Goal: Information Seeking & Learning: Learn about a topic

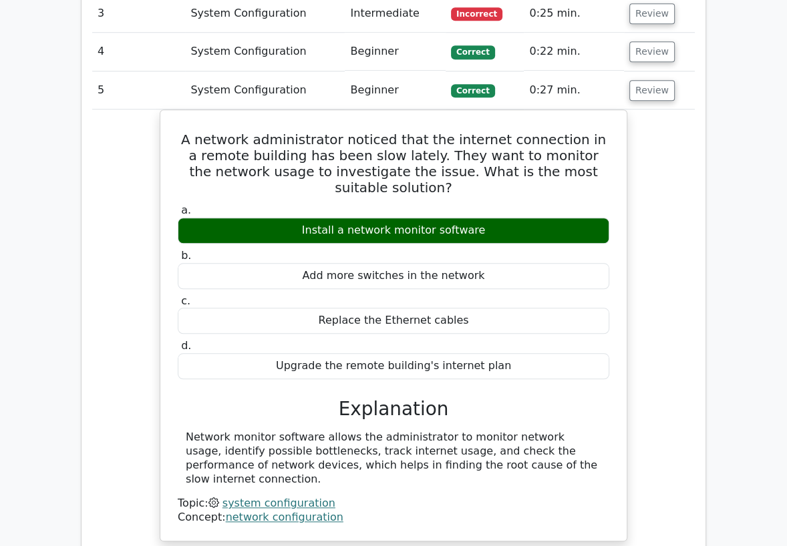
click at [100, 253] on div "A network administrator noticed that the internet connection in a remote buildi…" at bounding box center [393, 334] width 603 height 448
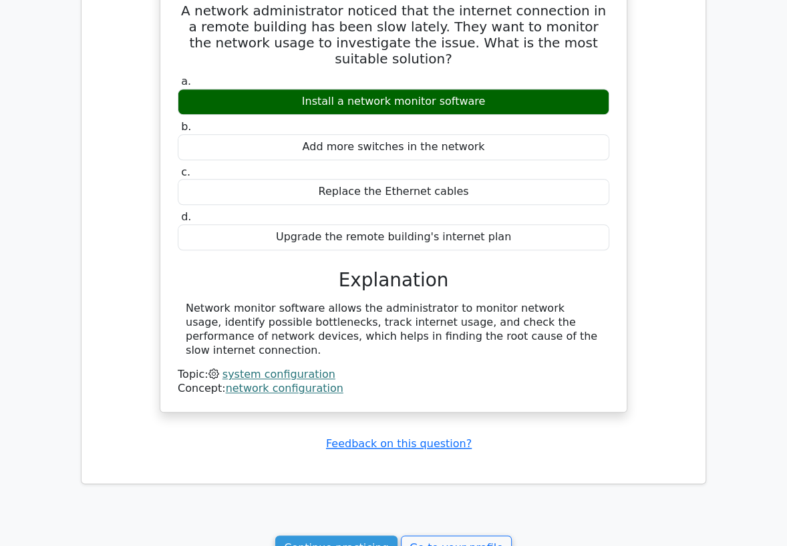
scroll to position [1039, 0]
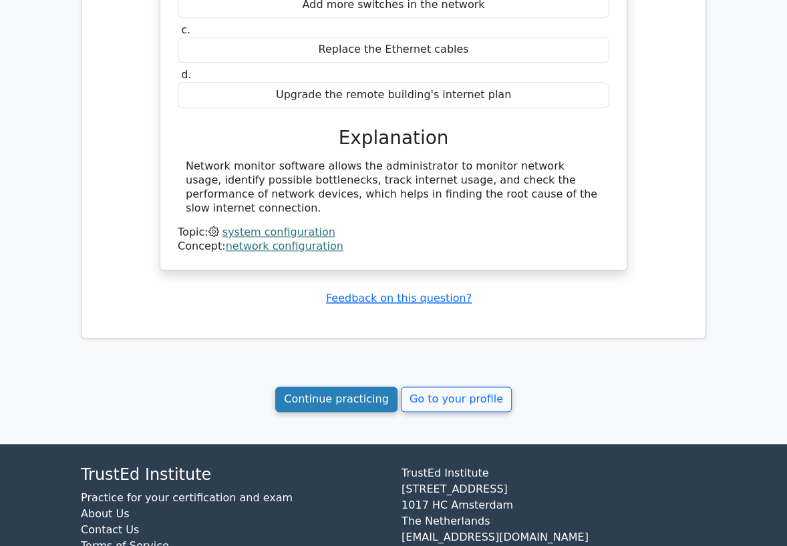
click at [347, 393] on link "Continue practicing" at bounding box center [336, 399] width 122 height 25
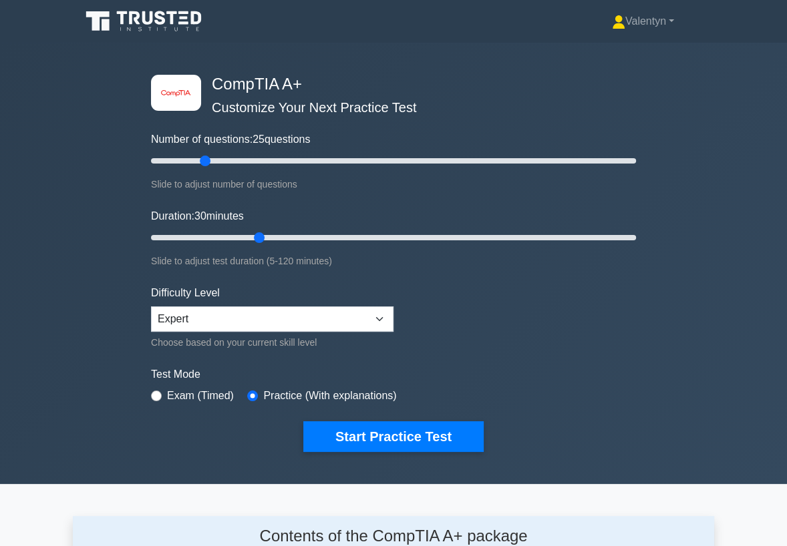
scroll to position [1784, 0]
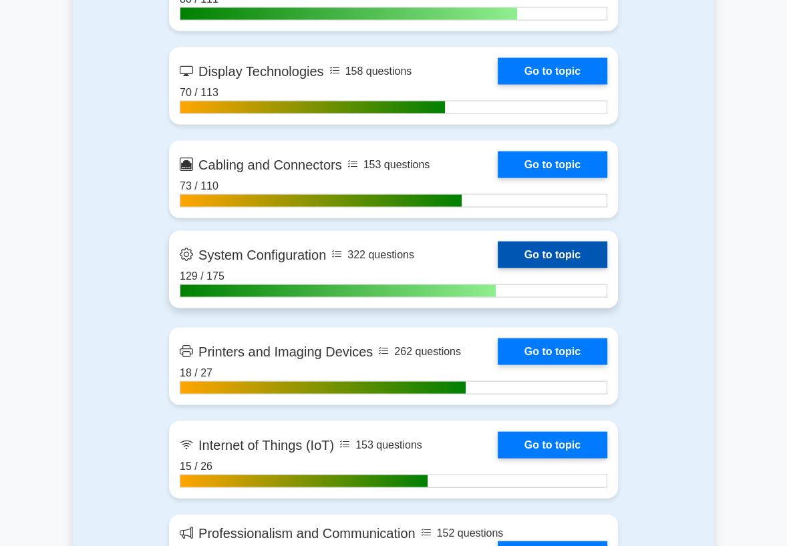
click at [561, 269] on link "Go to topic" at bounding box center [553, 255] width 110 height 27
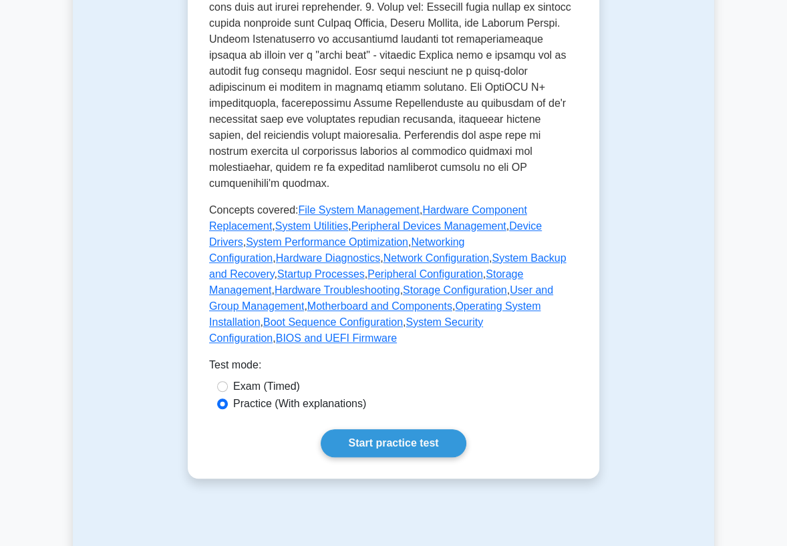
scroll to position [816, 0]
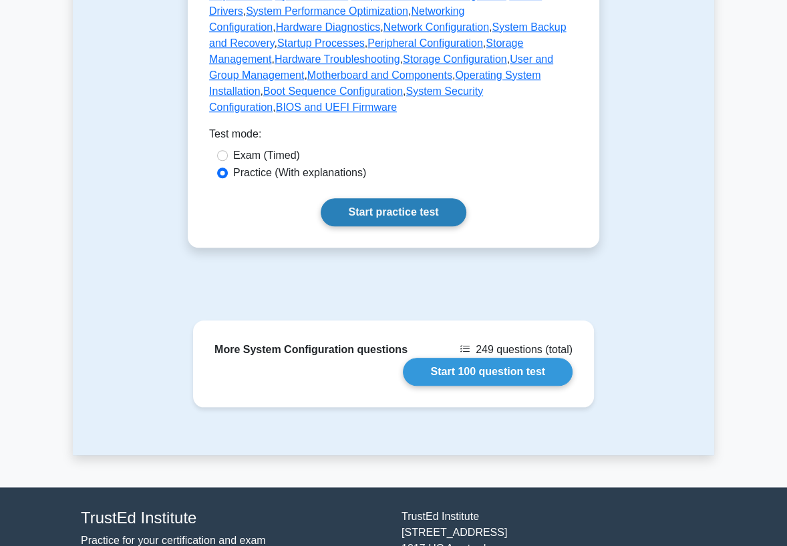
click at [404, 198] on link "Start practice test" at bounding box center [393, 212] width 145 height 28
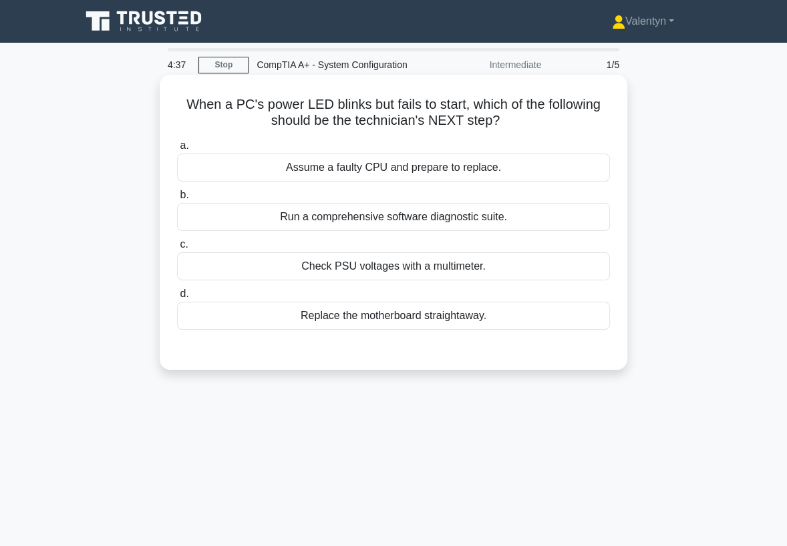
click at [425, 263] on div "Check PSU voltages with a multimeter." at bounding box center [393, 267] width 433 height 28
click at [177, 249] on input "c. Check PSU voltages with a multimeter." at bounding box center [177, 244] width 0 height 9
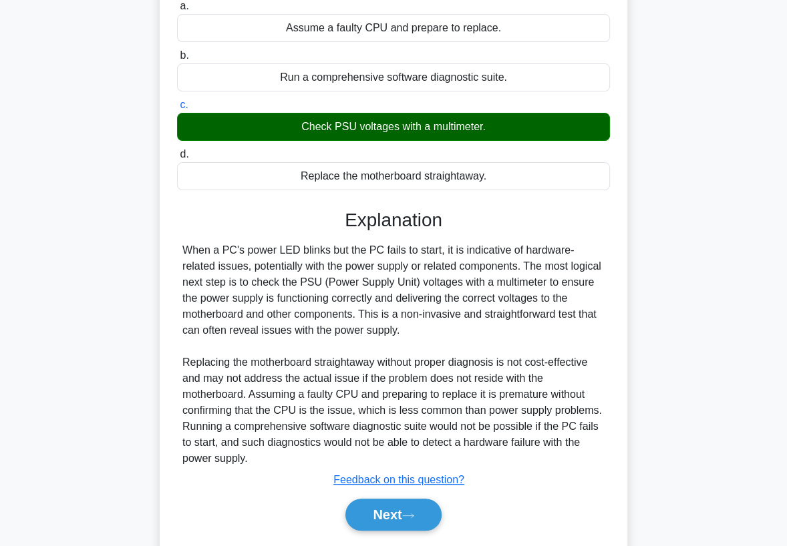
scroll to position [181, 0]
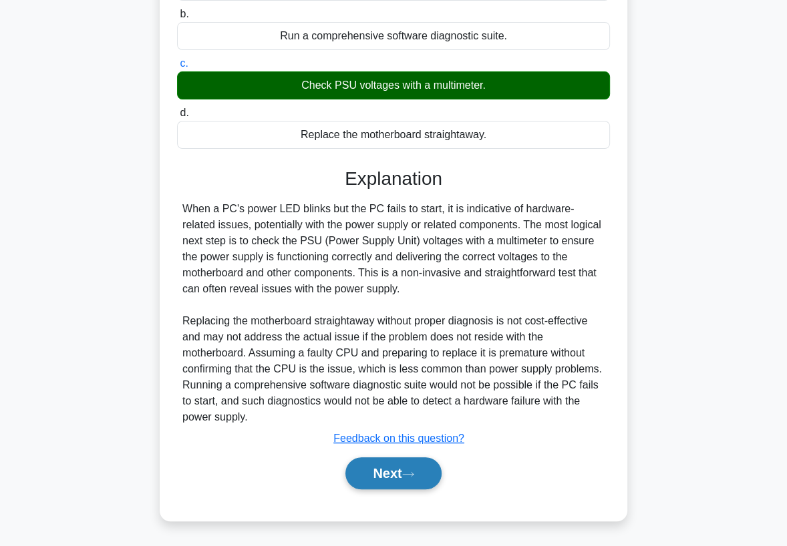
click at [389, 473] on button "Next" at bounding box center [393, 474] width 96 height 32
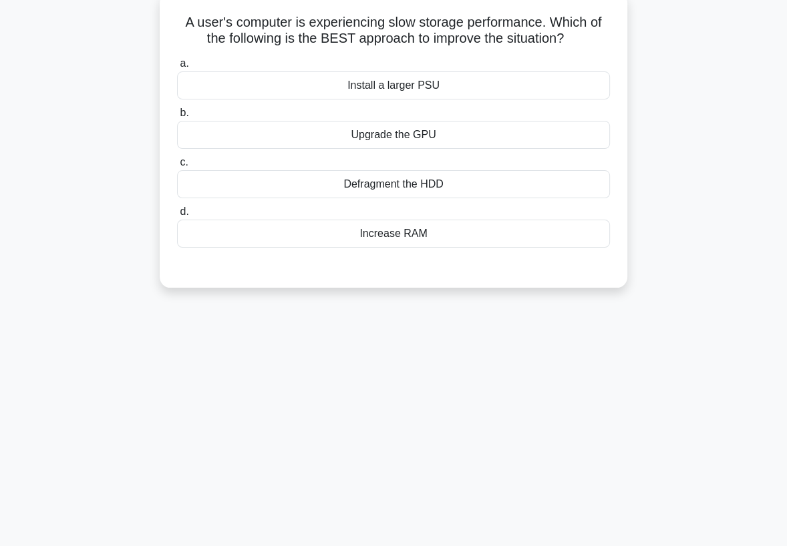
scroll to position [27, 0]
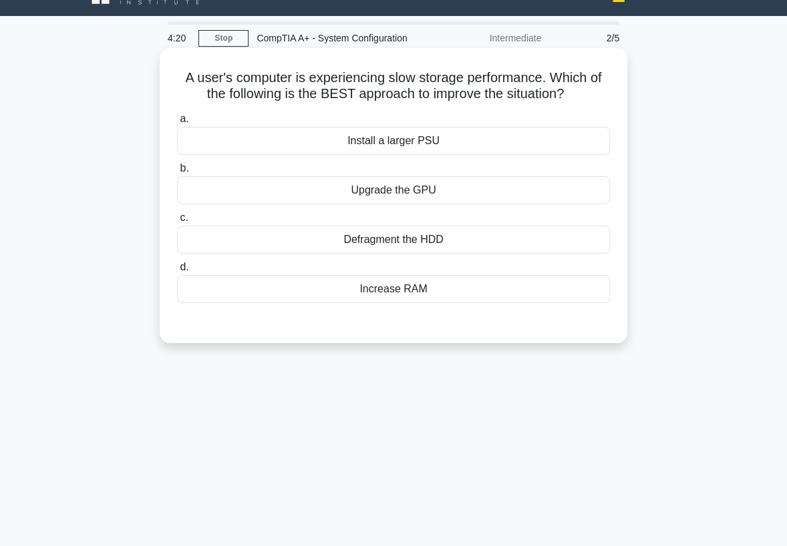
click at [438, 240] on div "Defragment the HDD" at bounding box center [393, 240] width 433 height 28
click at [177, 222] on input "c. Defragment the HDD" at bounding box center [177, 218] width 0 height 9
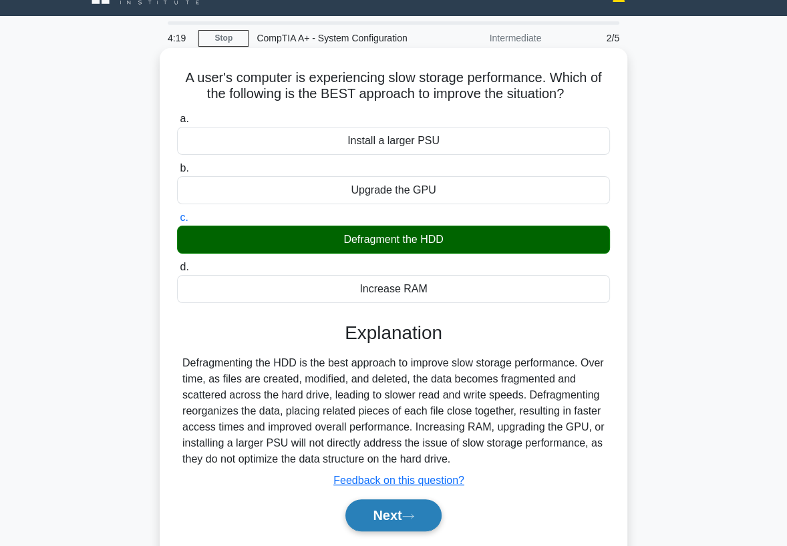
click at [385, 508] on button "Next" at bounding box center [393, 516] width 96 height 32
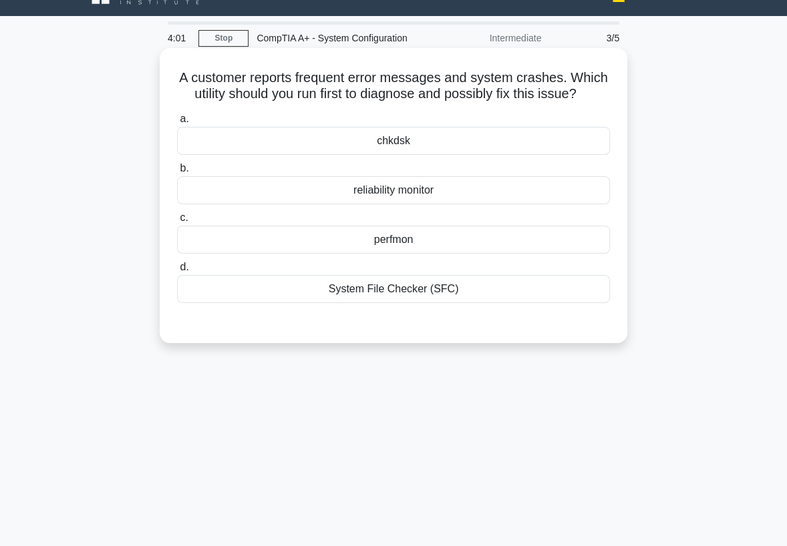
click at [411, 143] on div "chkdsk" at bounding box center [393, 141] width 433 height 28
click at [177, 124] on input "a. chkdsk" at bounding box center [177, 119] width 0 height 9
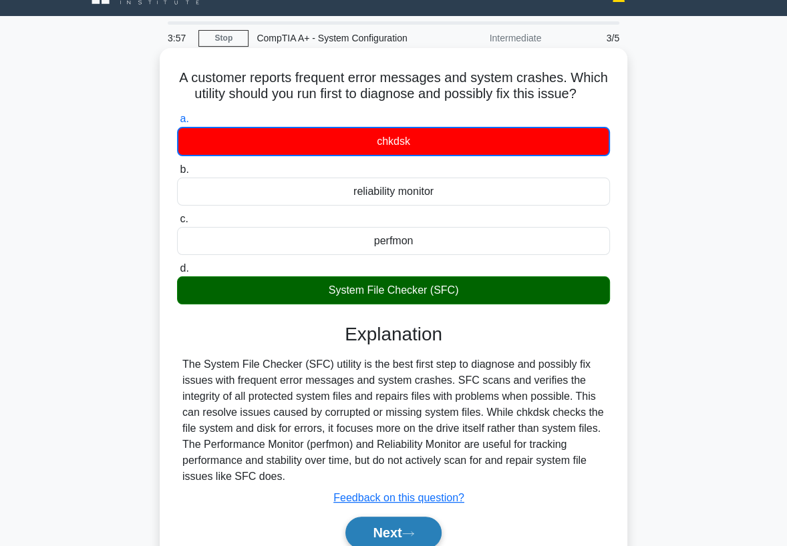
click at [383, 529] on button "Next" at bounding box center [393, 533] width 96 height 32
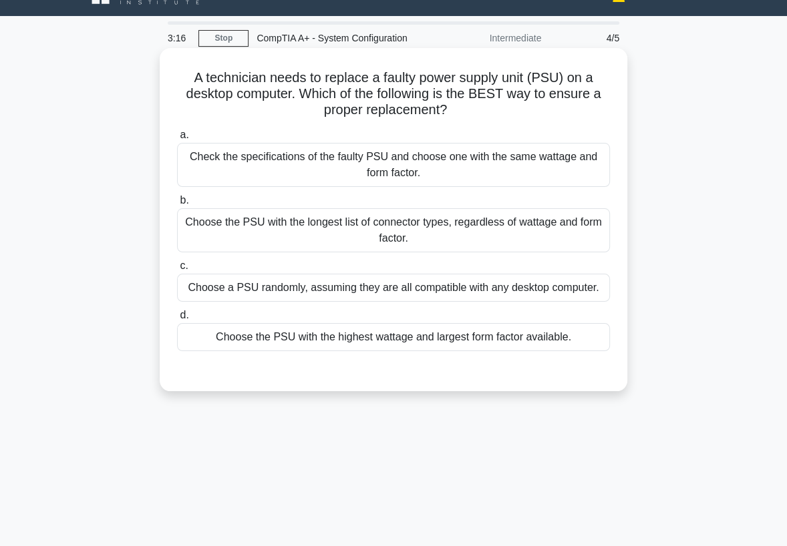
click at [403, 170] on div "Check the specifications of the faulty PSU and choose one with the same wattage…" at bounding box center [393, 165] width 433 height 44
click at [177, 140] on input "a. Check the specifications of the faulty PSU and choose one with the same watt…" at bounding box center [177, 135] width 0 height 9
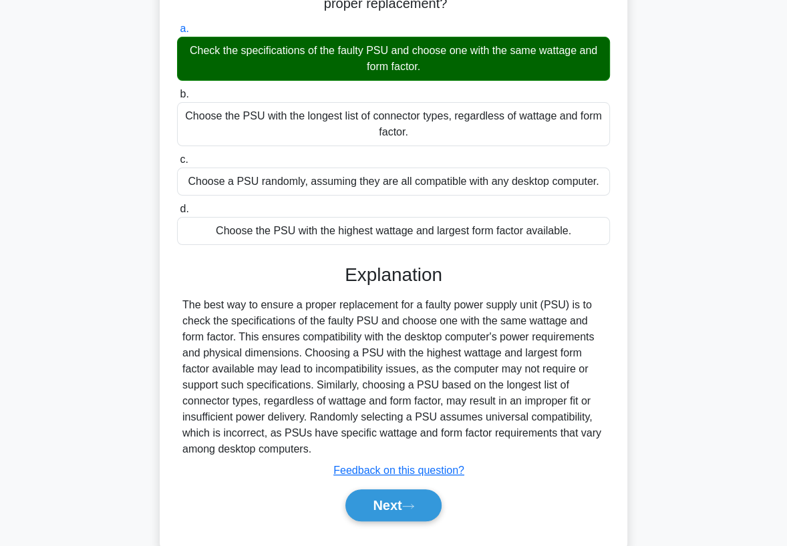
scroll to position [176, 0]
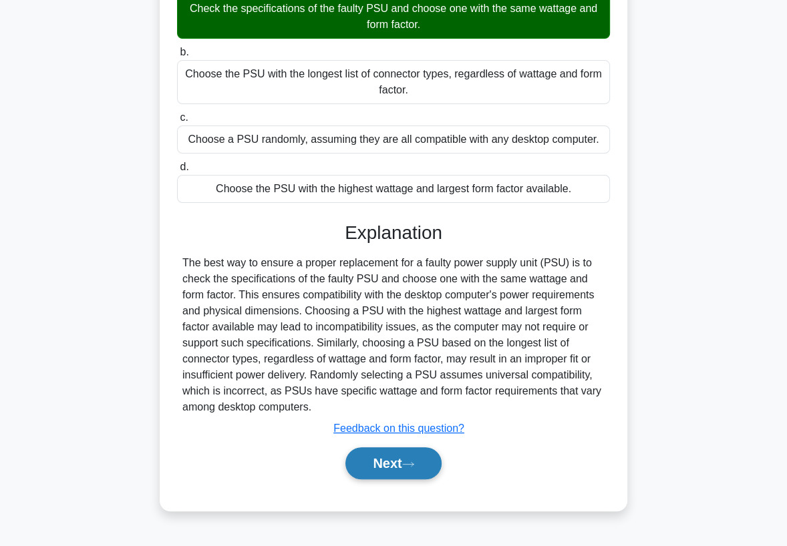
click at [386, 467] on button "Next" at bounding box center [393, 464] width 96 height 32
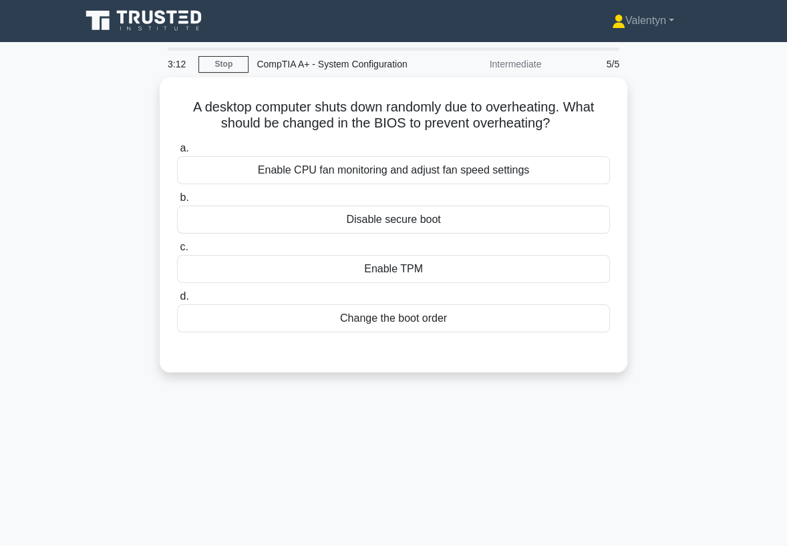
scroll to position [0, 0]
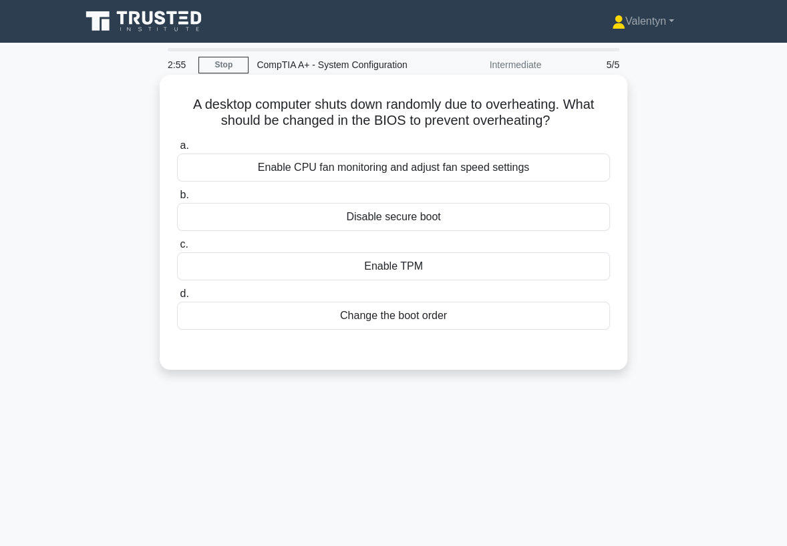
click at [462, 168] on div "Enable CPU fan monitoring and adjust fan speed settings" at bounding box center [393, 168] width 433 height 28
click at [177, 150] on input "a. Enable CPU fan monitoring and adjust fan speed settings" at bounding box center [177, 146] width 0 height 9
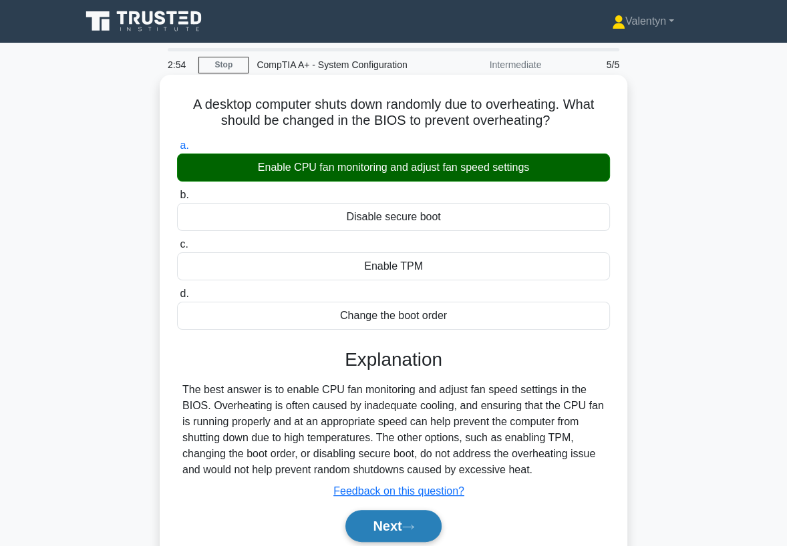
click at [384, 526] on button "Next" at bounding box center [393, 526] width 96 height 32
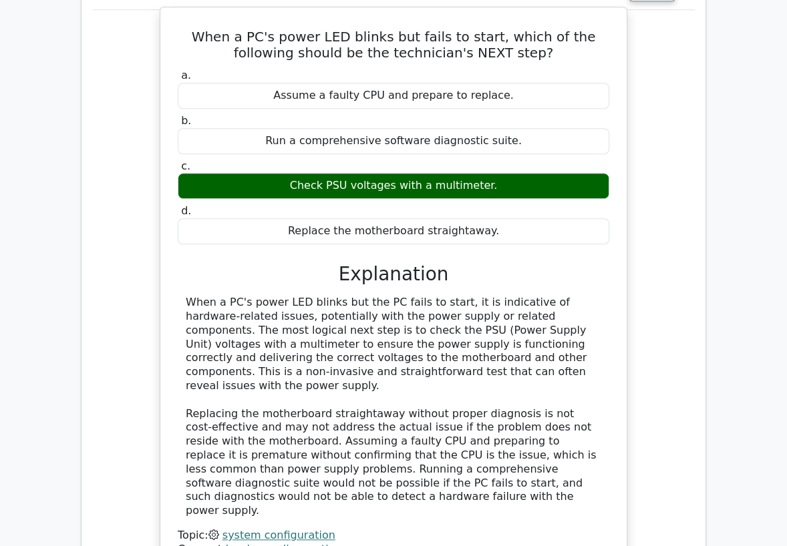
scroll to position [742, 0]
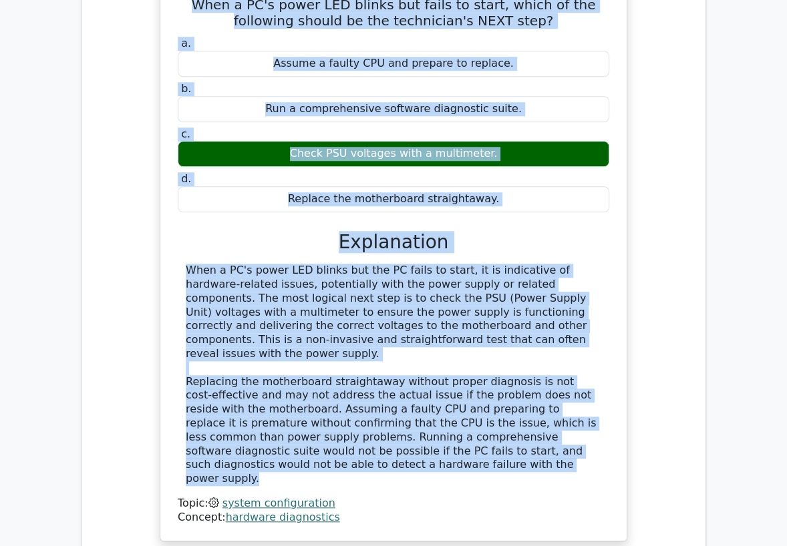
drag, startPoint x: 301, startPoint y: 448, endPoint x: 180, endPoint y: 7, distance: 457.3
click at [180, 7] on div "When a PC's power LED blinks but fails to start, which of the following should …" at bounding box center [394, 258] width 456 height 554
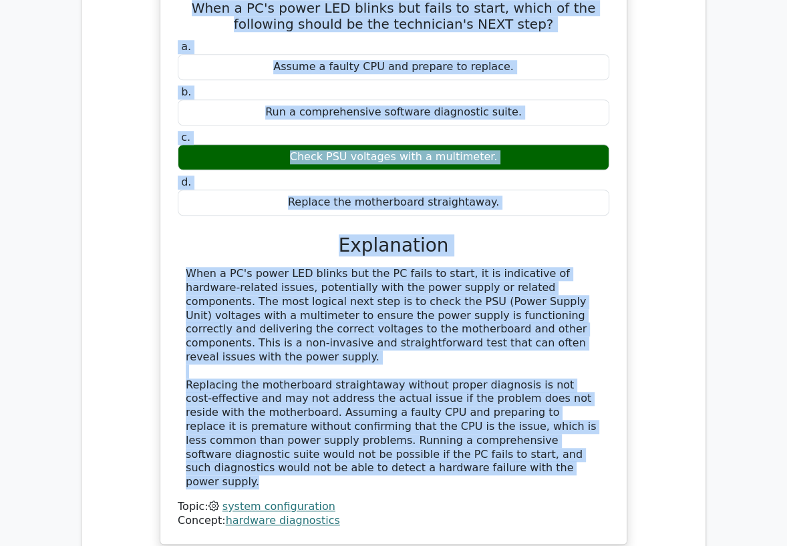
copy div "When a PC's power LED blinks but fails to start, which of the following should …"
click at [140, 238] on div "When a PC's power LED blinks but fails to start, which of the following should …" at bounding box center [393, 269] width 603 height 583
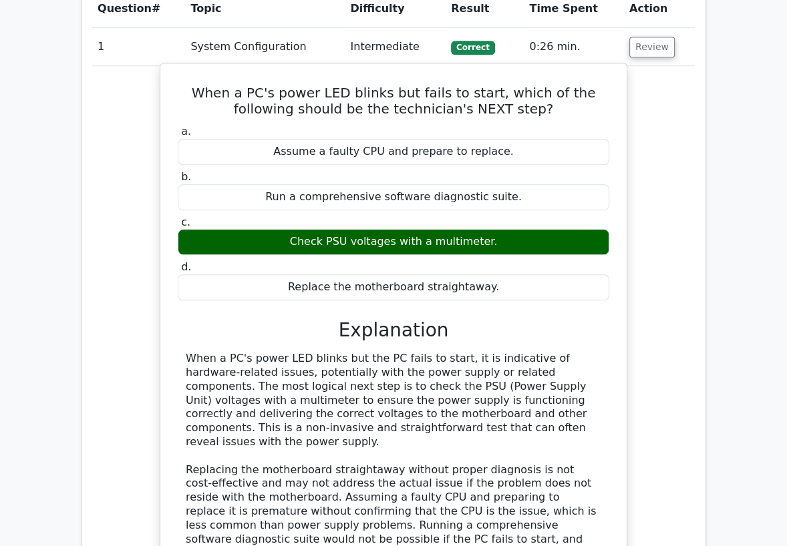
scroll to position [519, 0]
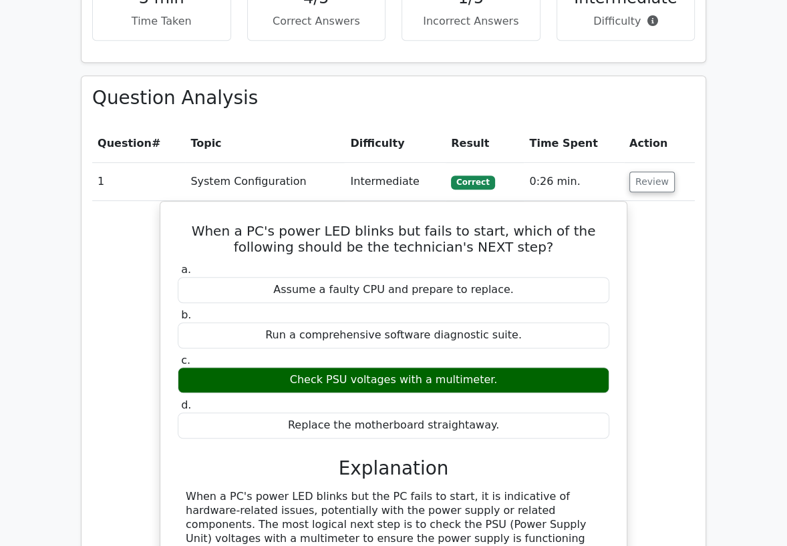
click at [625, 184] on td "Review" at bounding box center [659, 182] width 71 height 38
click at [643, 186] on button "Review" at bounding box center [651, 182] width 45 height 21
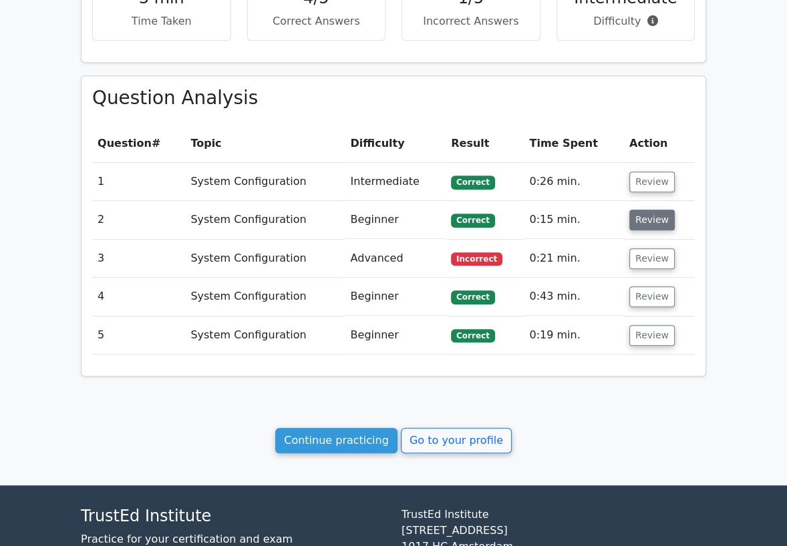
drag, startPoint x: 644, startPoint y: 226, endPoint x: 636, endPoint y: 230, distance: 8.7
click at [643, 226] on button "Review" at bounding box center [651, 220] width 45 height 21
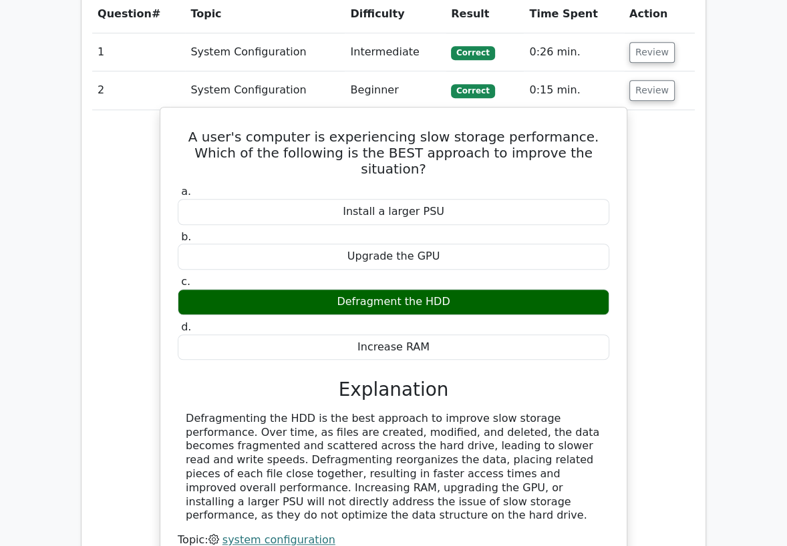
scroll to position [668, 0]
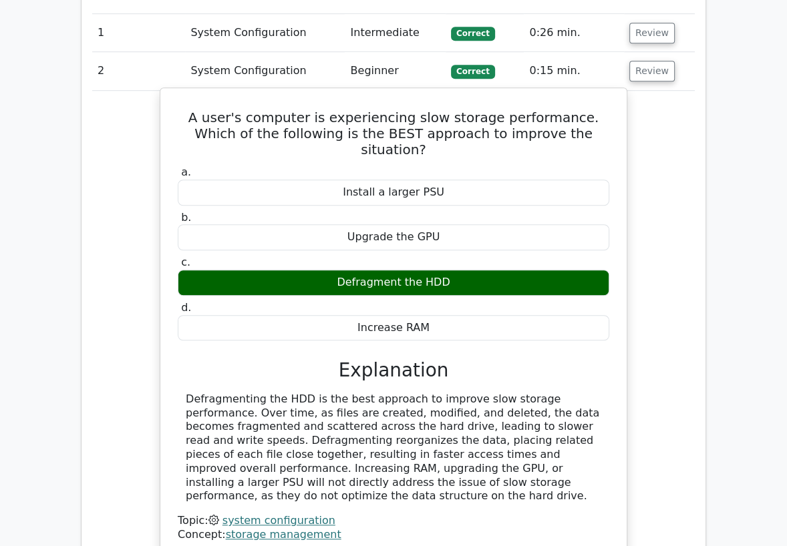
drag, startPoint x: 587, startPoint y: 461, endPoint x: 172, endPoint y: 114, distance: 541.1
click at [172, 114] on div "A user's computer is experiencing slow storage performance. Which of the follow…" at bounding box center [394, 324] width 456 height 460
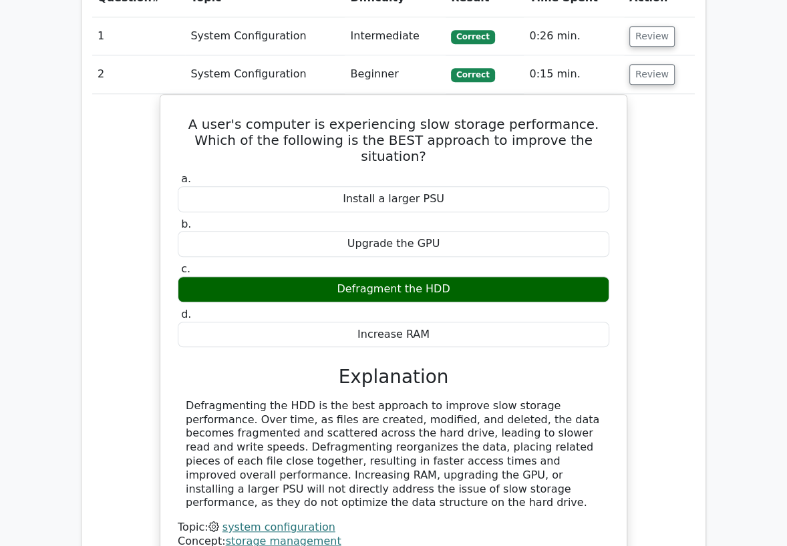
copy div "A user's computer is experiencing slow storage performance. Which of the follow…"
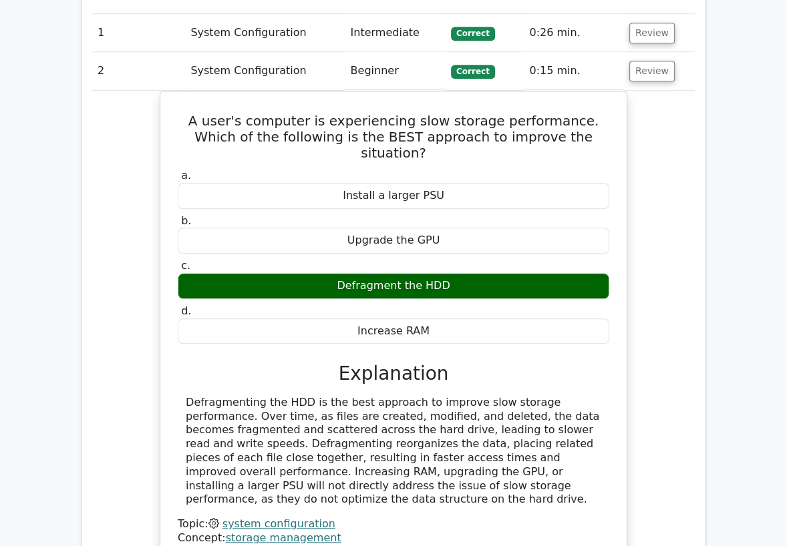
drag, startPoint x: 323, startPoint y: 79, endPoint x: 374, endPoint y: 70, distance: 51.6
click at [324, 79] on td "System Configuration" at bounding box center [265, 71] width 160 height 38
click at [644, 74] on button "Review" at bounding box center [651, 71] width 45 height 21
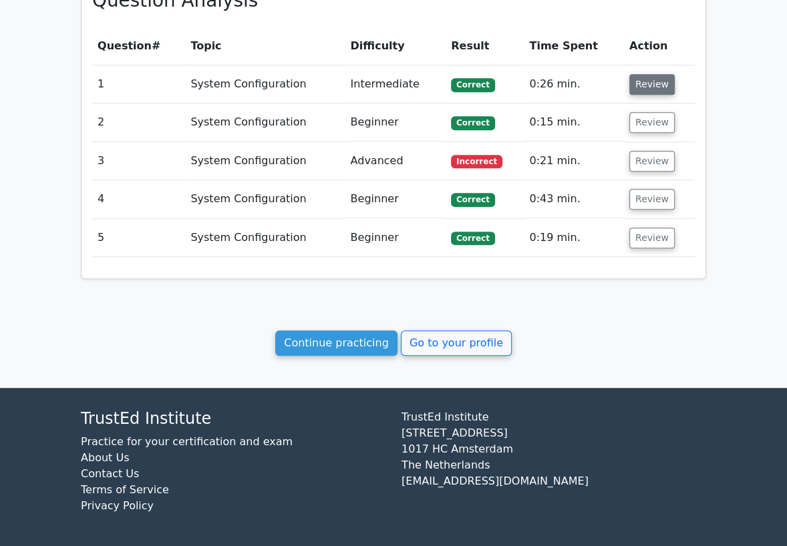
scroll to position [615, 0]
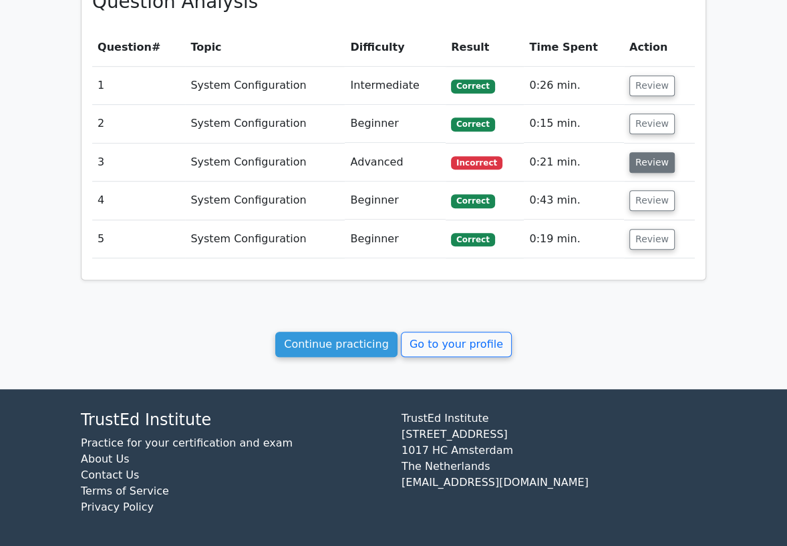
click at [647, 166] on button "Review" at bounding box center [651, 162] width 45 height 21
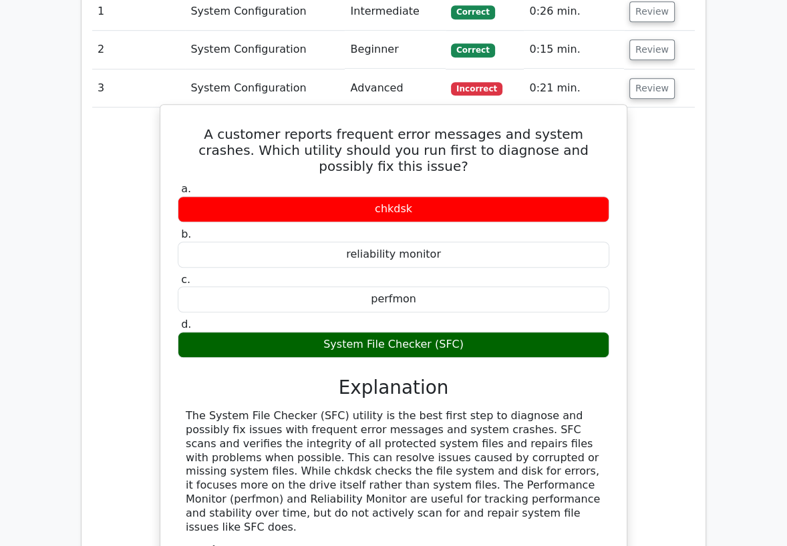
scroll to position [764, 0]
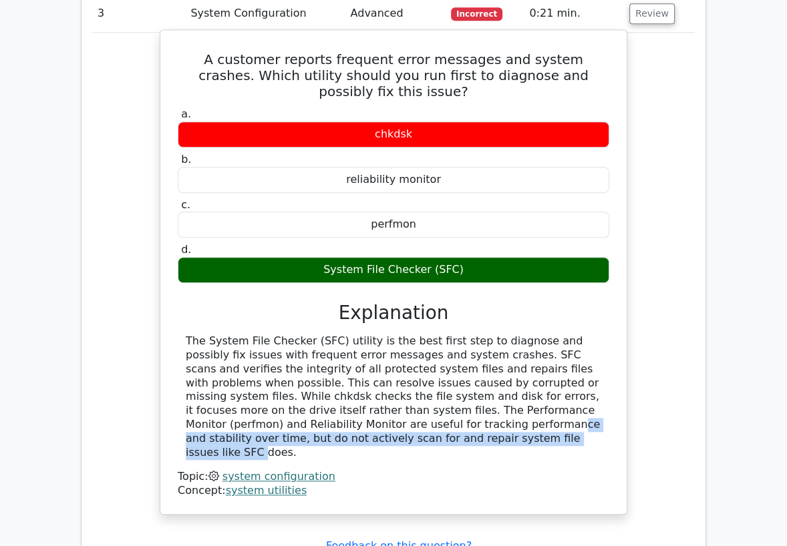
drag, startPoint x: 599, startPoint y: 405, endPoint x: 538, endPoint y: 387, distance: 63.2
click at [538, 387] on div "The System File Checker (SFC) utility is the best first step to diagnose and po…" at bounding box center [394, 397] width 416 height 125
drag, startPoint x: 302, startPoint y: 422, endPoint x: 171, endPoint y: 61, distance: 384.4
click at [171, 61] on div "A customer reports frequent error messages and system crashes. Which utility sh…" at bounding box center [394, 272] width 456 height 474
copy div "A customer reports frequent error messages and system crashes. Which utility sh…"
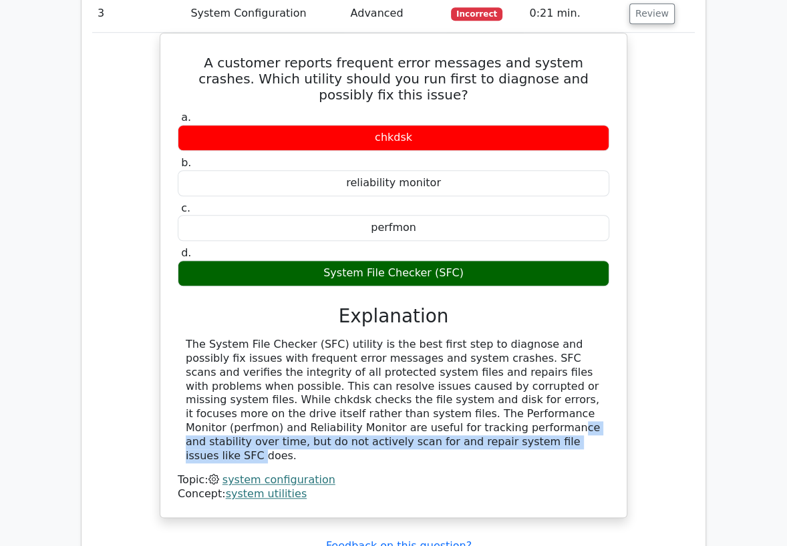
click at [150, 391] on div "A customer reports frequent error messages and system crashes. Which utility sh…" at bounding box center [393, 284] width 603 height 502
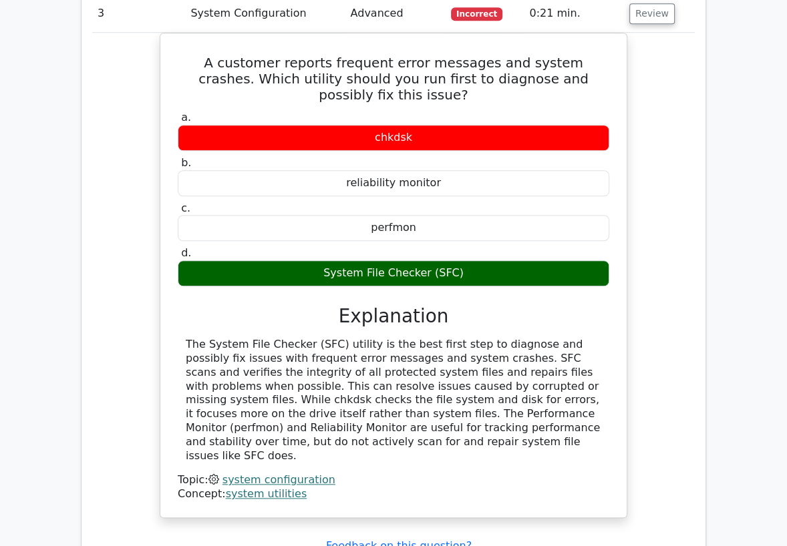
click at [142, 66] on div "A customer reports frequent error messages and system crashes. Which utility sh…" at bounding box center [393, 284] width 603 height 502
click at [633, 19] on button "Review" at bounding box center [651, 13] width 45 height 21
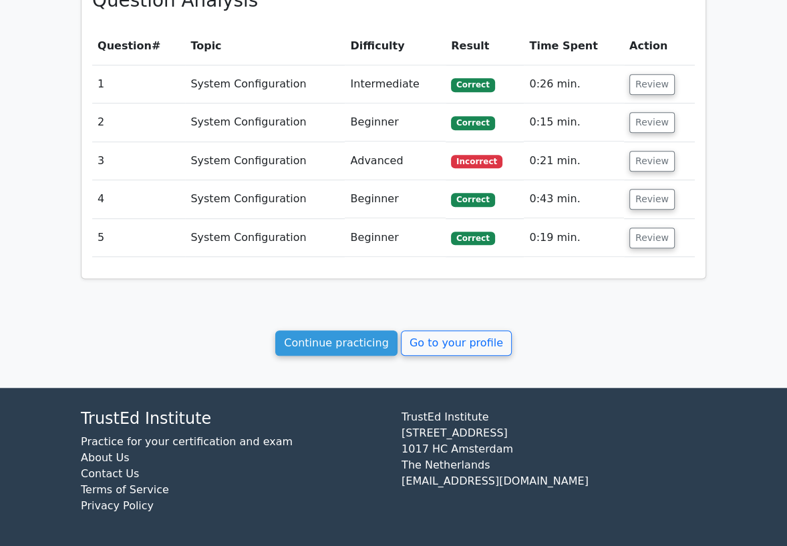
scroll to position [615, 0]
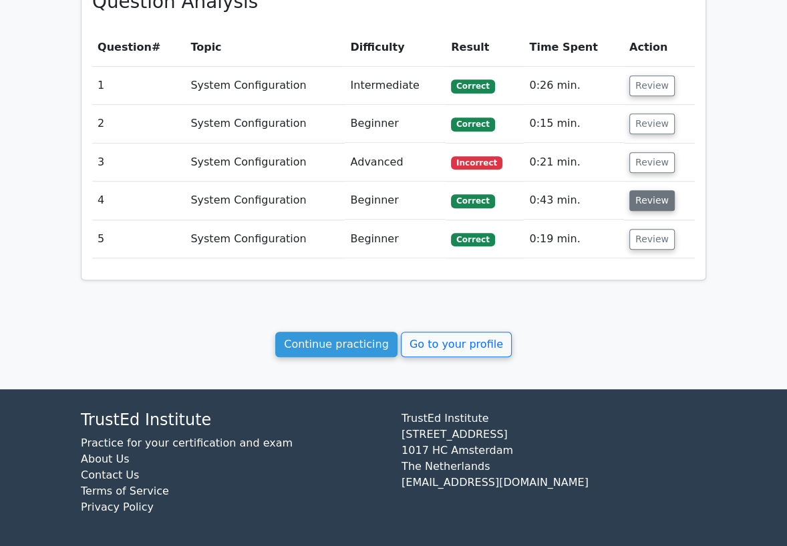
click at [643, 202] on button "Review" at bounding box center [651, 200] width 45 height 21
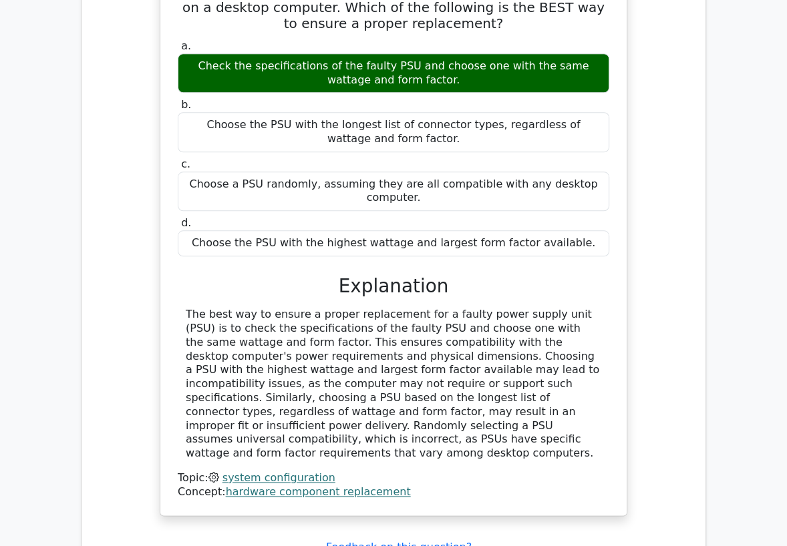
scroll to position [838, 0]
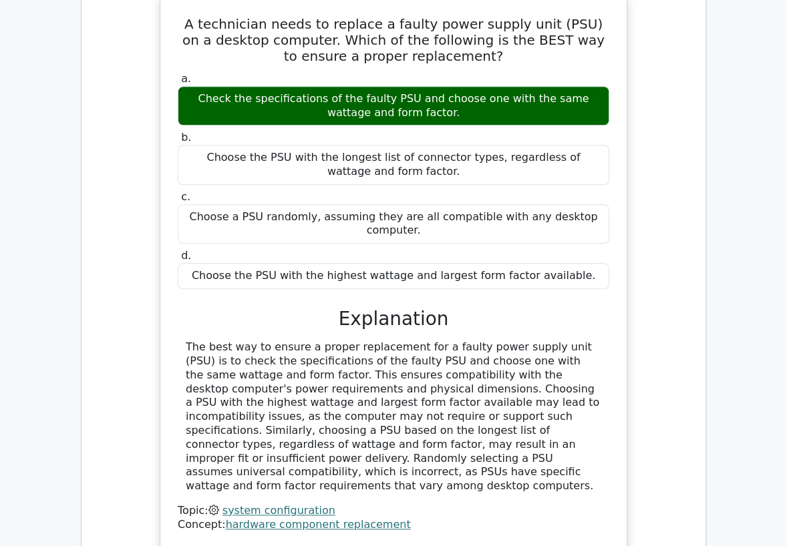
drag, startPoint x: 314, startPoint y: 443, endPoint x: 186, endPoint y: 29, distance: 433.4
click at [186, 29] on div "A technician needs to replace a faulty power supply unit (PSU) on a desktop com…" at bounding box center [394, 271] width 456 height 543
copy div "A technician needs to replace a faulty power supply unit (PSU) on a desktop com…"
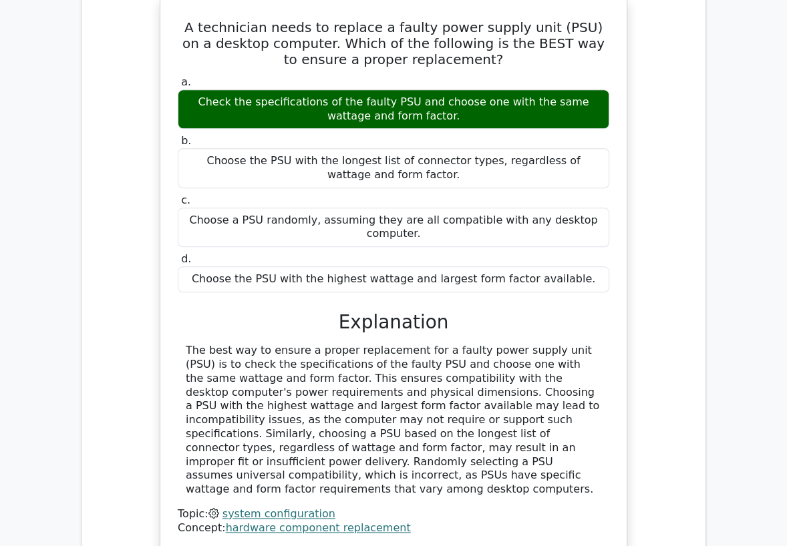
click at [116, 60] on div "A technician needs to replace a faulty power supply unit (PSU) on a desktop com…" at bounding box center [393, 282] width 603 height 571
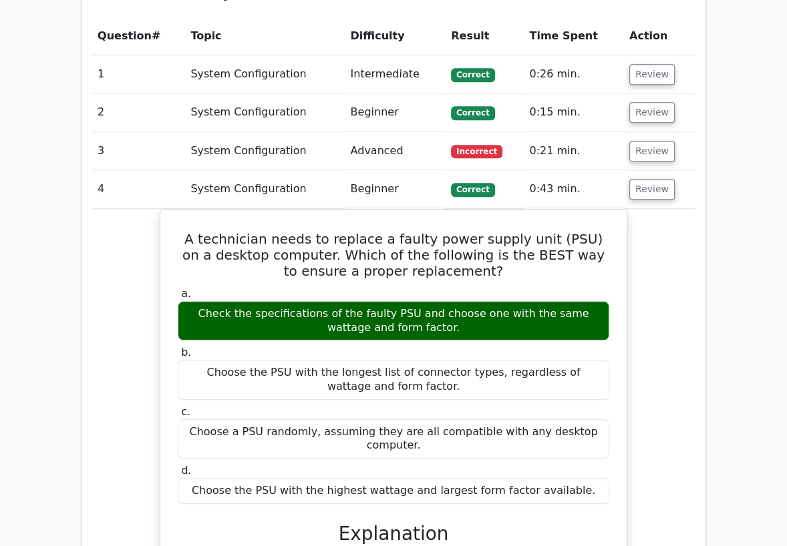
scroll to position [615, 0]
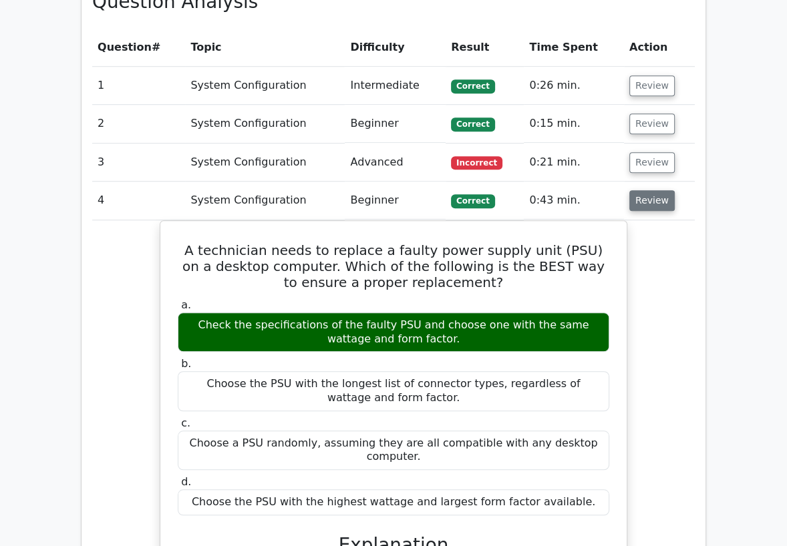
click at [643, 200] on button "Review" at bounding box center [651, 200] width 45 height 21
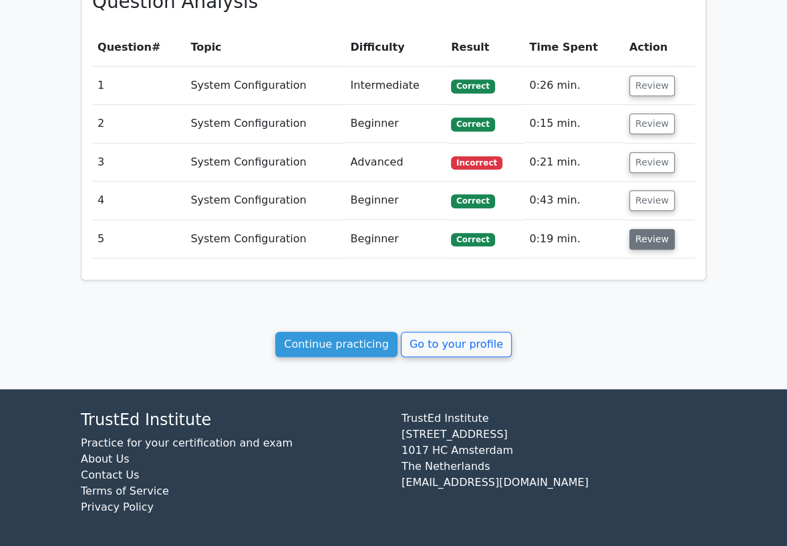
click at [645, 242] on button "Review" at bounding box center [651, 239] width 45 height 21
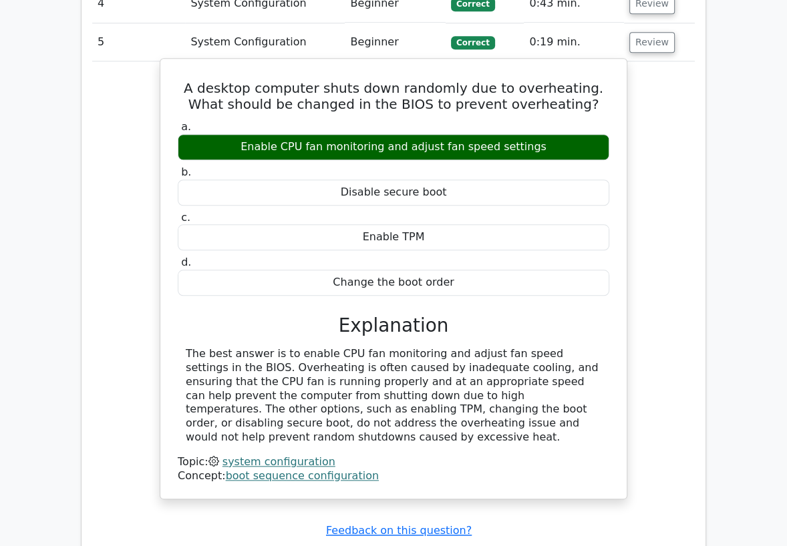
scroll to position [838, 0]
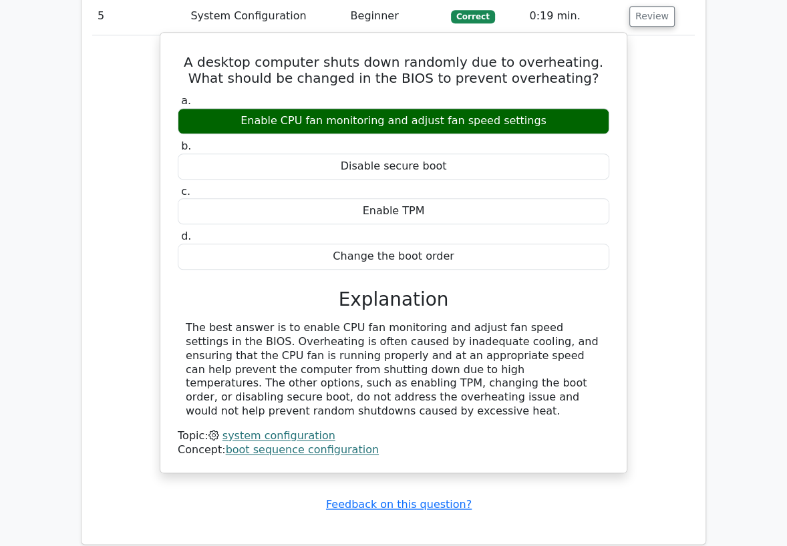
drag, startPoint x: 534, startPoint y: 117, endPoint x: 440, endPoint y: 119, distance: 94.2
click at [440, 119] on div "Enable CPU fan monitoring and adjust fan speed settings" at bounding box center [394, 121] width 432 height 26
drag, startPoint x: 540, startPoint y: 397, endPoint x: 184, endPoint y: 66, distance: 486.4
click at [184, 66] on div "A desktop computer shuts down randomly due to overheating. What should be chang…" at bounding box center [394, 253] width 456 height 430
copy div "A desktop computer shuts down randomly due to overheating. What should be chang…"
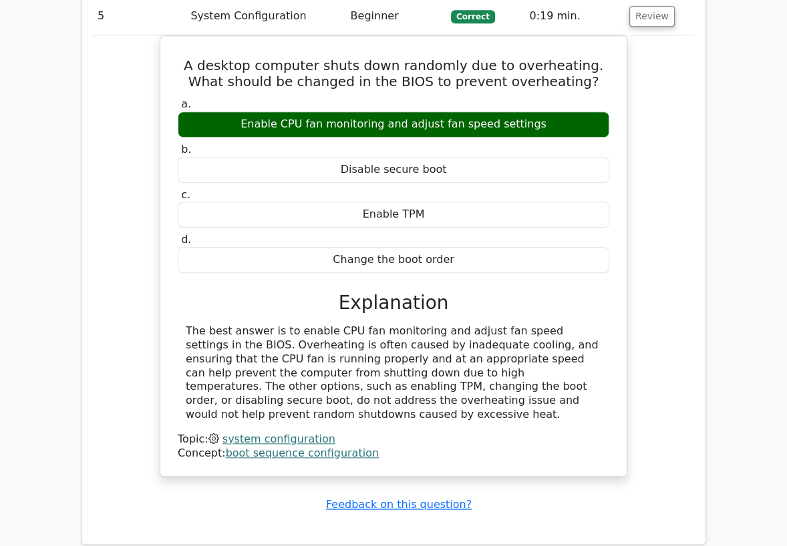
click at [152, 376] on div "A desktop computer shuts down randomly due to overheating. What should be chang…" at bounding box center [393, 264] width 603 height 458
click at [109, 114] on div "A desktop computer shuts down randomly due to overheating. What should be chang…" at bounding box center [393, 264] width 603 height 458
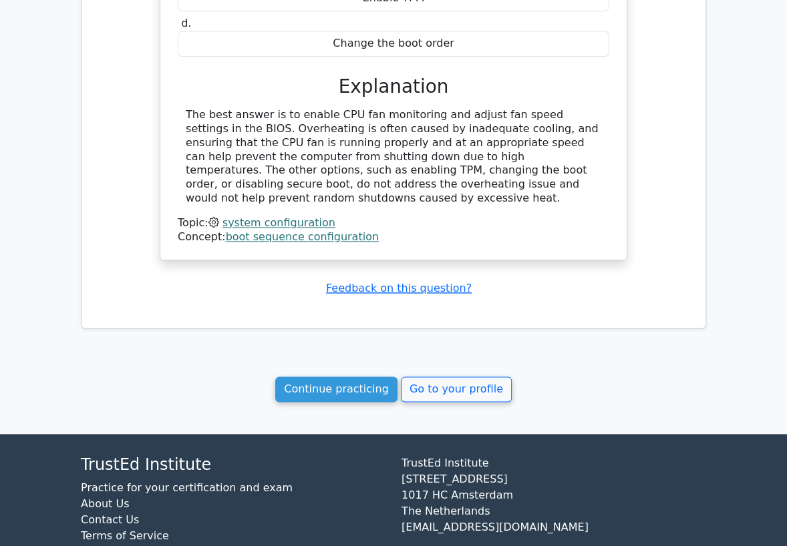
scroll to position [1061, 0]
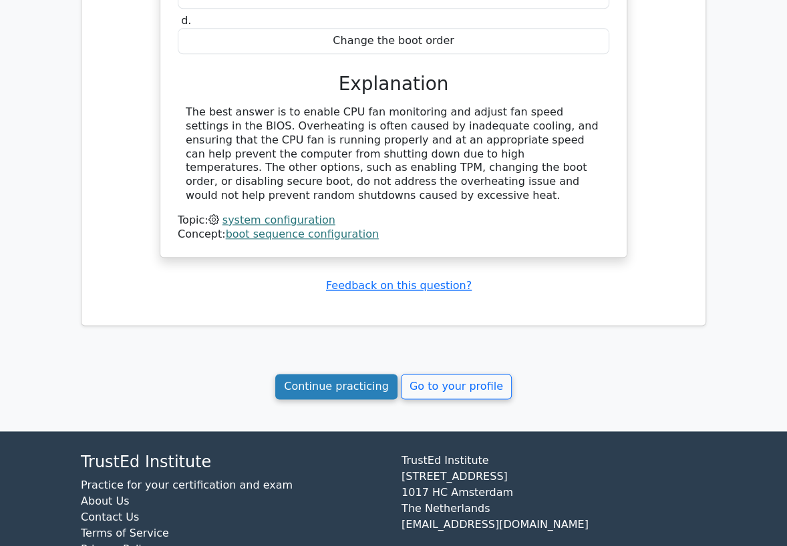
click at [365, 374] on link "Continue practicing" at bounding box center [336, 386] width 122 height 25
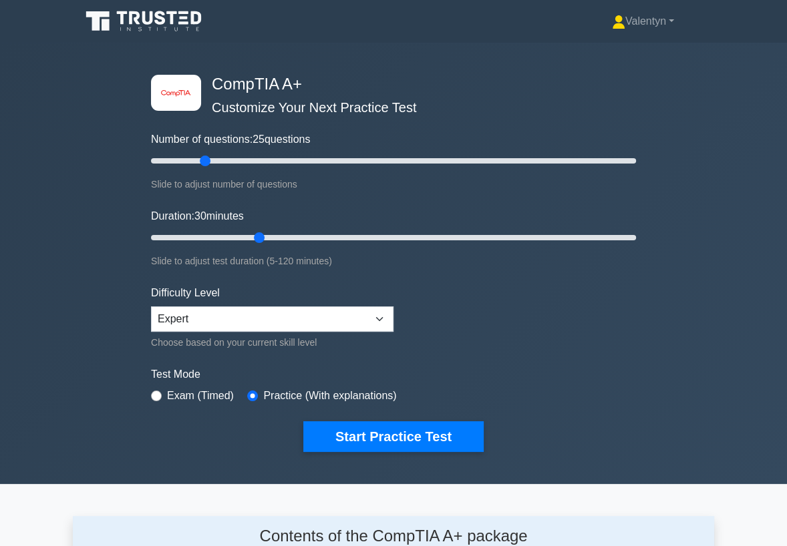
scroll to position [1784, 0]
